Goal: Contribute content: Add original content to the website for others to see

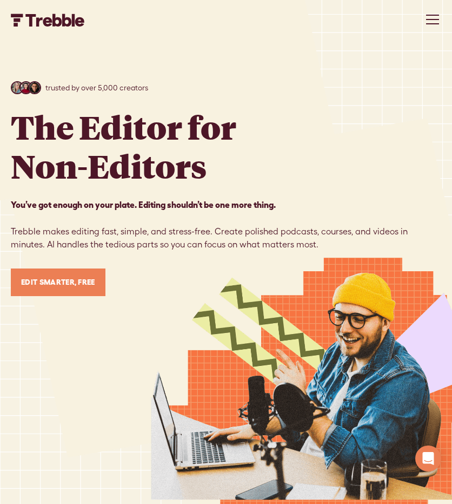
click at [65, 280] on link "Edit Smarter, Free" at bounding box center [58, 282] width 95 height 28
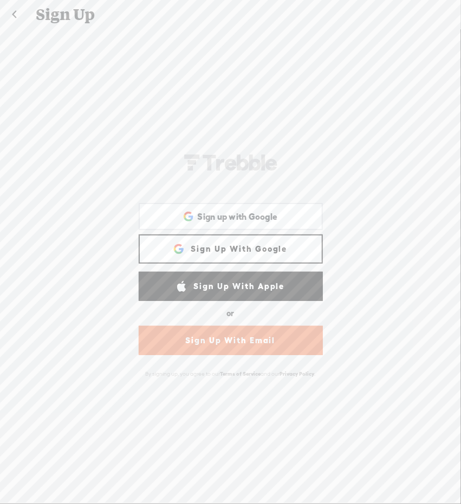
click at [234, 341] on link "Sign Up With Email" at bounding box center [231, 340] width 184 height 29
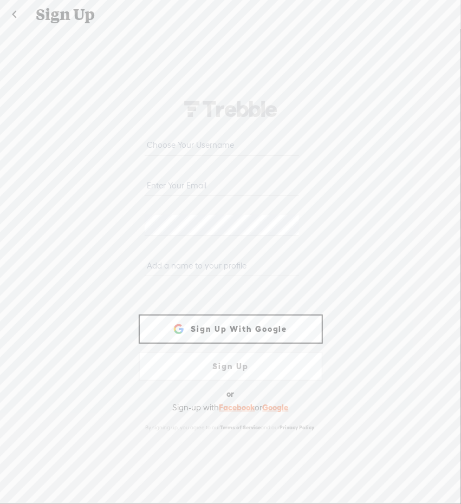
click at [196, 143] on input "text" at bounding box center [221, 145] width 154 height 21
click at [179, 180] on input "email" at bounding box center [221, 185] width 154 height 21
paste input "[EMAIL_ADDRESS][DOMAIN_NAME]"
type input "[EMAIL_ADDRESS][DOMAIN_NAME]"
click at [180, 147] on input "text" at bounding box center [221, 145] width 154 height 21
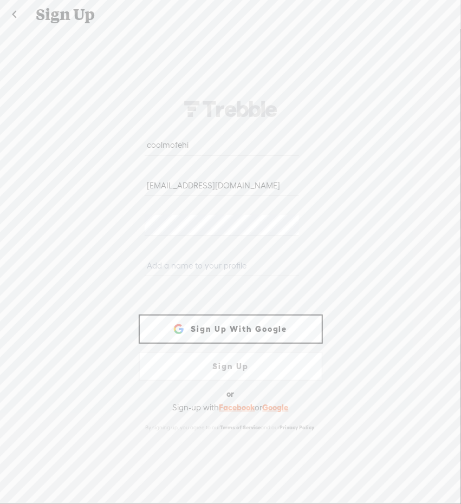
type input "coolmofehi"
click at [184, 259] on input "text" at bounding box center [221, 265] width 154 height 21
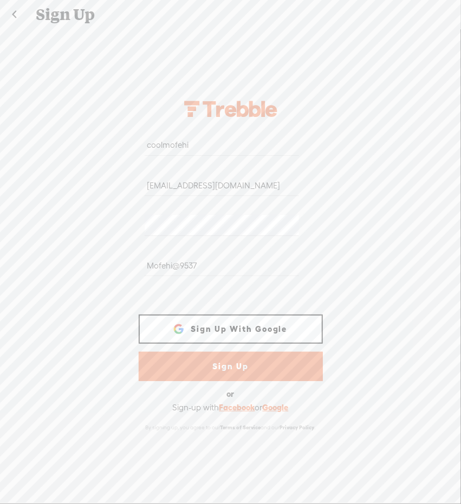
type input "Mofehi@9537"
click at [226, 373] on link "Sign Up" at bounding box center [231, 366] width 184 height 29
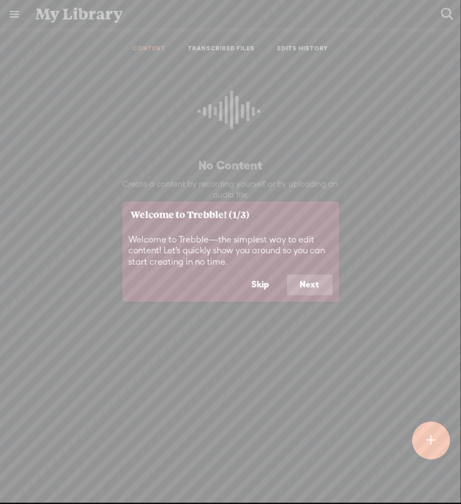
click at [307, 280] on button "Next" at bounding box center [309, 285] width 45 height 21
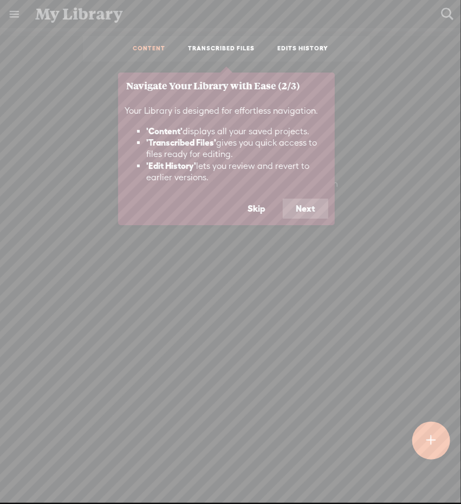
click at [303, 203] on button "Next" at bounding box center [304, 209] width 45 height 21
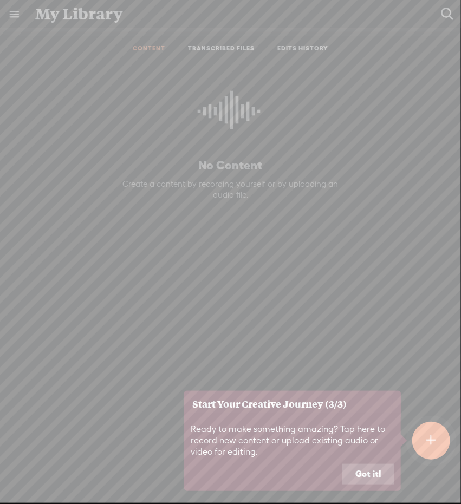
click at [375, 470] on button "Got it!" at bounding box center [368, 474] width 52 height 21
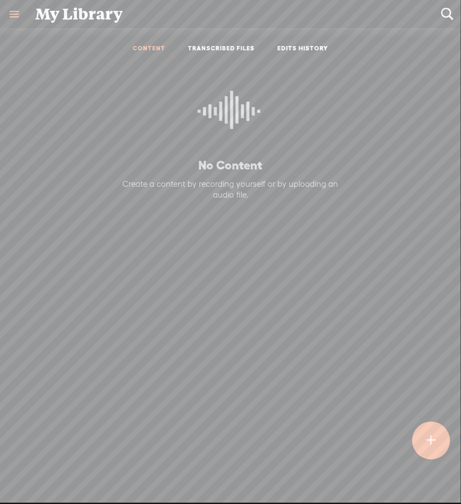
click at [429, 430] on t at bounding box center [431, 440] width 10 height 24
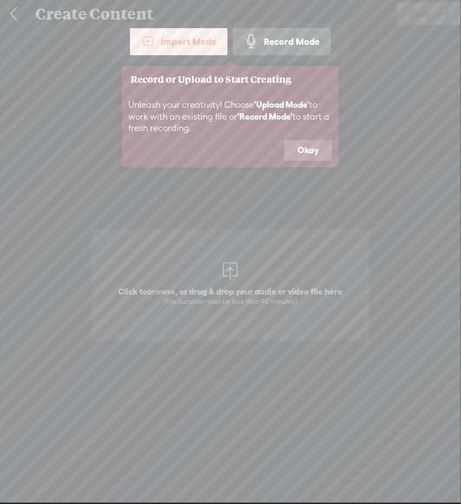
click at [303, 150] on button "Okay" at bounding box center [308, 150] width 48 height 21
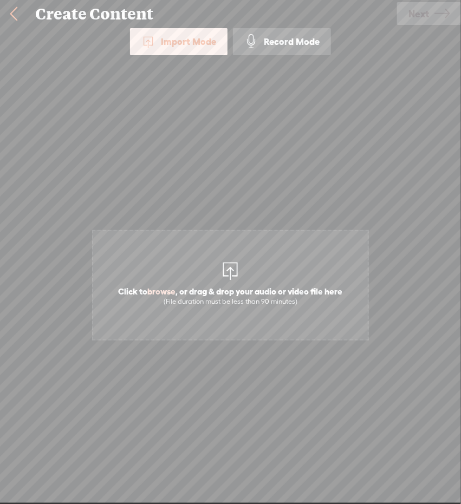
click at [224, 260] on div at bounding box center [231, 270] width 22 height 22
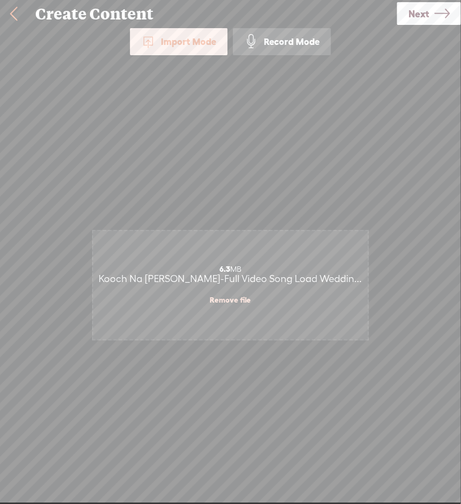
click at [208, 44] on div "Import Mode" at bounding box center [178, 41] width 97 height 27
click at [213, 116] on div "Click to browse , or drag & drop your audio or video file here (File duration m…" at bounding box center [230, 284] width 274 height 405
click at [417, 12] on span "Next" at bounding box center [418, 14] width 21 height 28
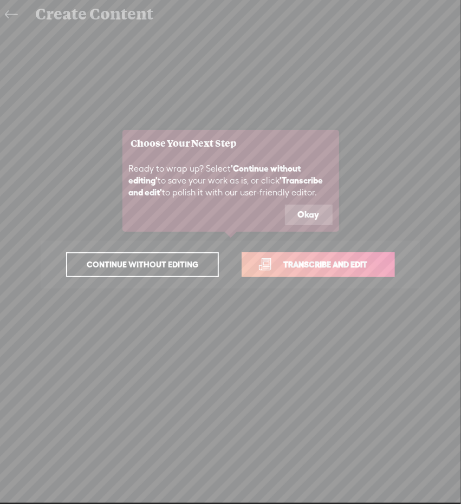
click at [307, 213] on button "Okay" at bounding box center [309, 215] width 48 height 21
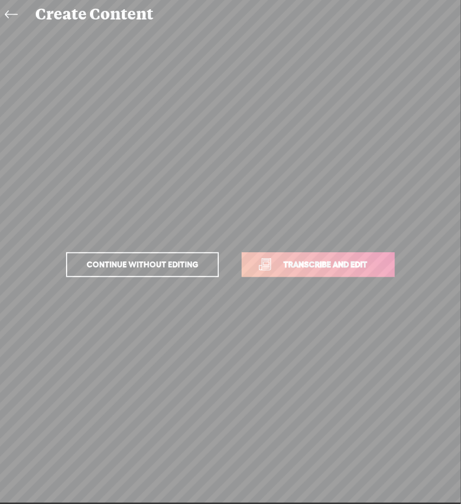
click at [295, 265] on span "Transcribe and edit" at bounding box center [325, 264] width 107 height 12
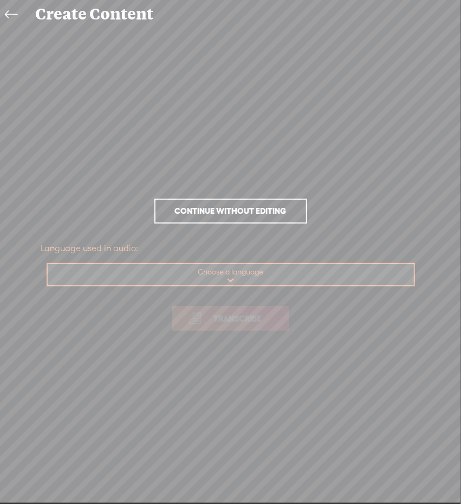
click at [226, 281] on select "Choose a language Afrikaans Albanian Amharic Arabic, Gulf Arabic, Modern Standa…" at bounding box center [231, 275] width 367 height 22
click at [240, 215] on span "Continue without editing" at bounding box center [230, 210] width 134 height 15
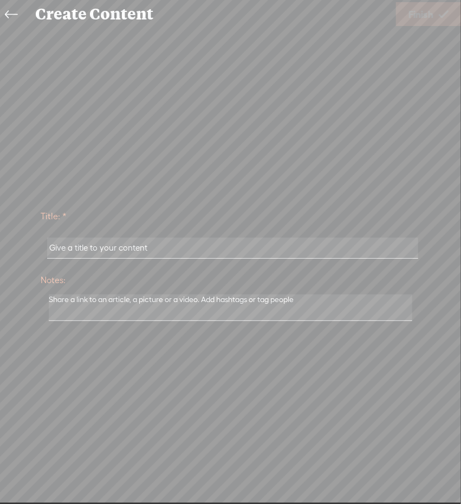
click at [6, 15] on icon at bounding box center [11, 15] width 12 height 24
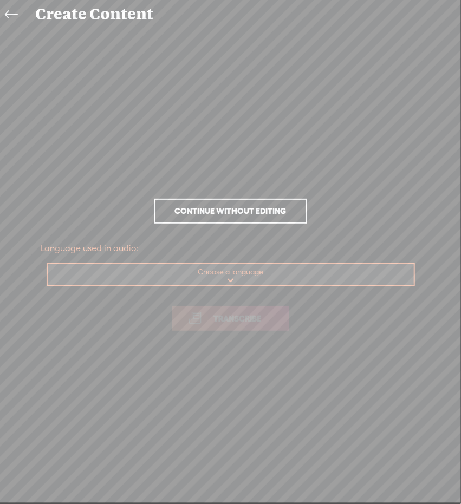
click at [6, 15] on icon at bounding box center [11, 15] width 12 height 24
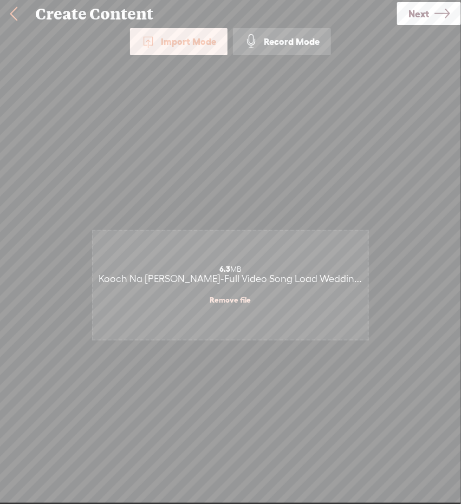
click at [6, 15] on link at bounding box center [13, 14] width 27 height 28
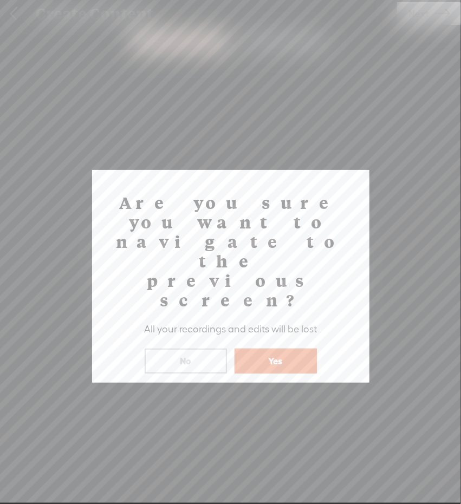
click at [245, 349] on button "Yes" at bounding box center [275, 361] width 82 height 25
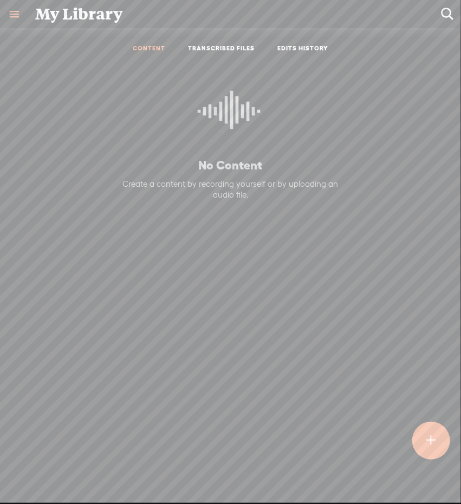
click at [293, 46] on link "EDITS HISTORY" at bounding box center [302, 48] width 51 height 9
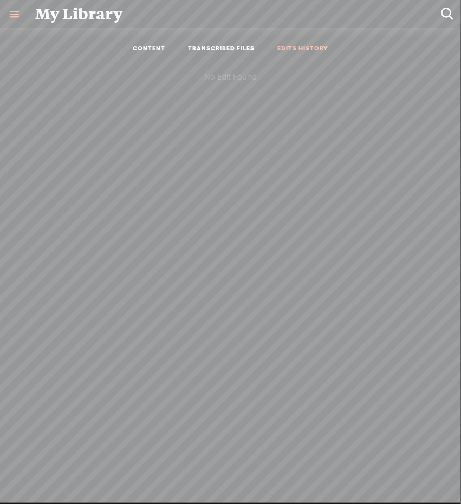
click at [231, 48] on link "TRANSCRIBED FILES" at bounding box center [221, 48] width 67 height 9
click at [11, 10] on link at bounding box center [14, 14] width 28 height 28
click at [184, 137] on body "You have 30 minutes of transcription remaining. Upgrade to increase your limit …" at bounding box center [230, 251] width 461 height 503
click at [141, 45] on link "CONTENT" at bounding box center [149, 48] width 32 height 9
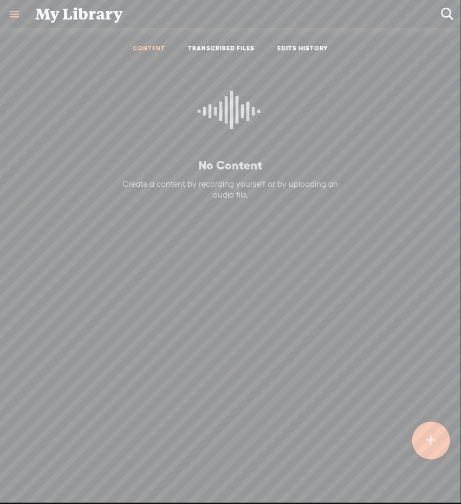
click at [429, 442] on t at bounding box center [430, 441] width 9 height 24
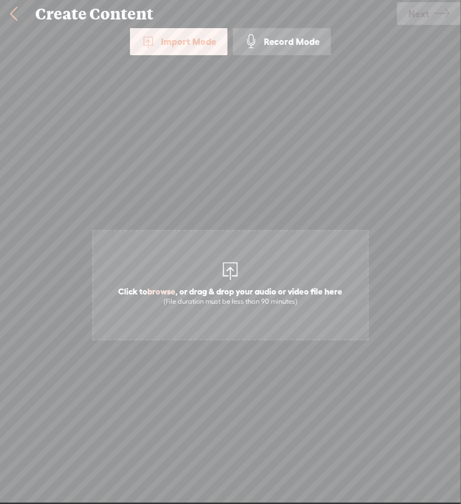
click at [286, 43] on div "Record Mode" at bounding box center [282, 41] width 98 height 27
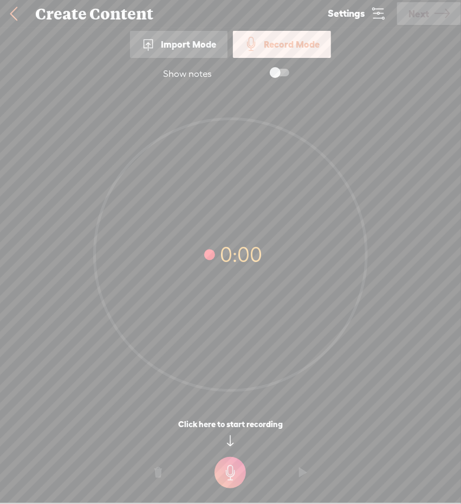
click at [241, 470] on t at bounding box center [229, 472] width 31 height 31
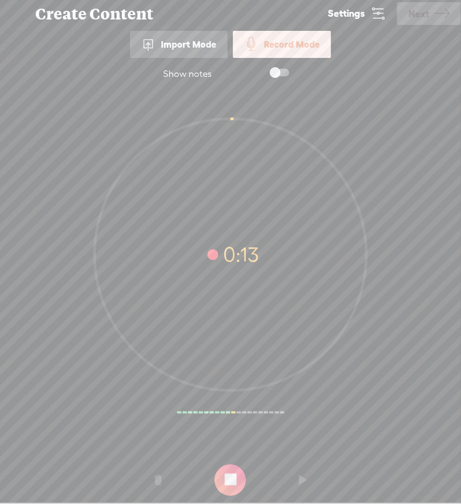
click at [233, 474] on t at bounding box center [229, 479] width 31 height 31
click at [376, 5] on link "Settings" at bounding box center [356, 13] width 81 height 27
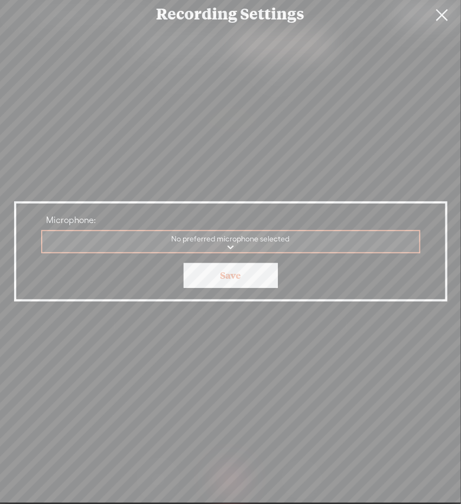
click at [246, 277] on link "Save" at bounding box center [230, 275] width 94 height 25
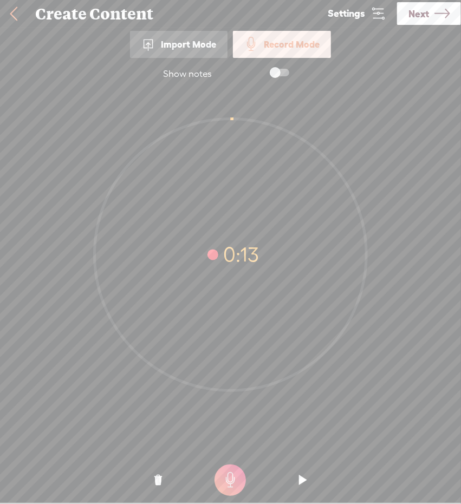
click at [426, 17] on span "Next" at bounding box center [418, 14] width 21 height 28
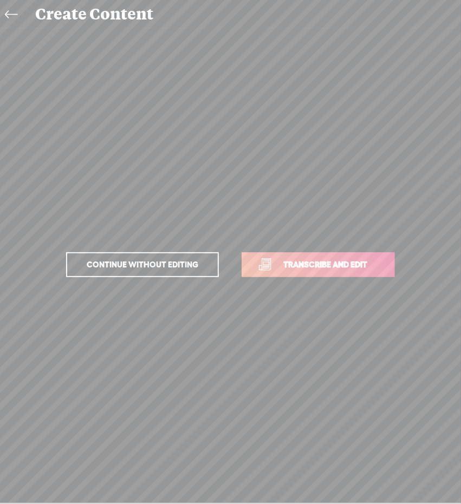
click at [168, 264] on span "Continue without editing" at bounding box center [142, 264] width 134 height 15
